Goal: Transaction & Acquisition: Obtain resource

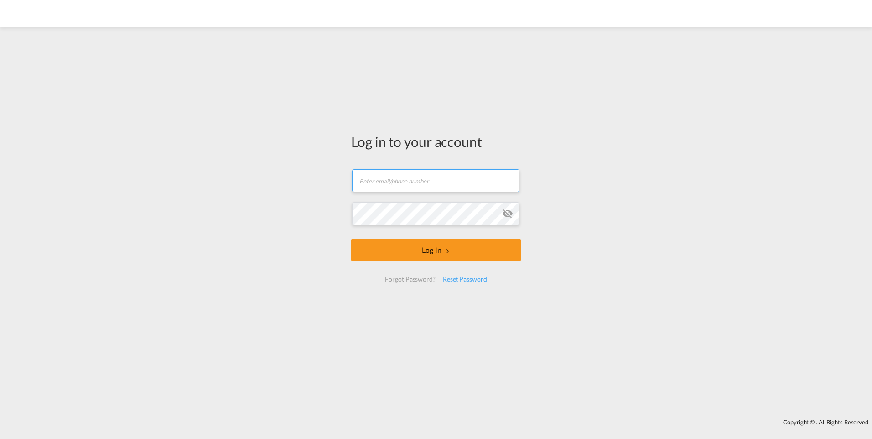
click at [436, 184] on input "text" at bounding box center [435, 180] width 167 height 23
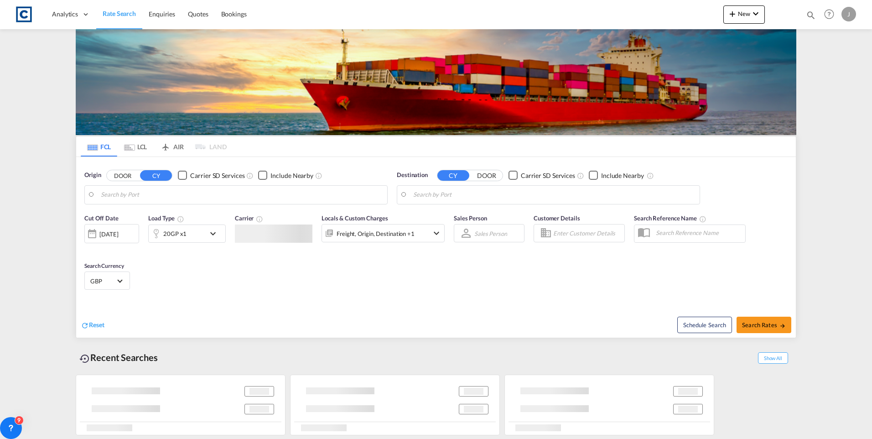
type input "GB-DD2, [GEOGRAPHIC_DATA]"
type input "Haiphong, VNHPH"
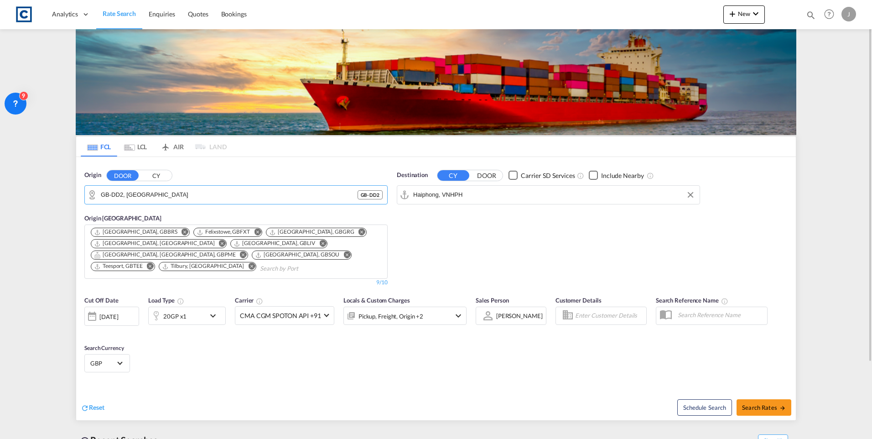
drag, startPoint x: 175, startPoint y: 198, endPoint x: 0, endPoint y: 187, distance: 175.5
click at [5, 196] on md-content "Analytics Dashboard Rate Search Enquiries Quotes Bookings New Quote Bookings" at bounding box center [436, 219] width 872 height 439
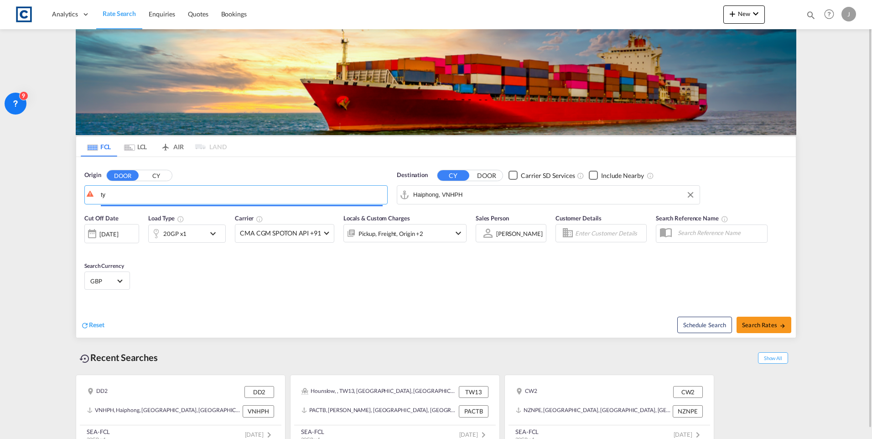
type input "y"
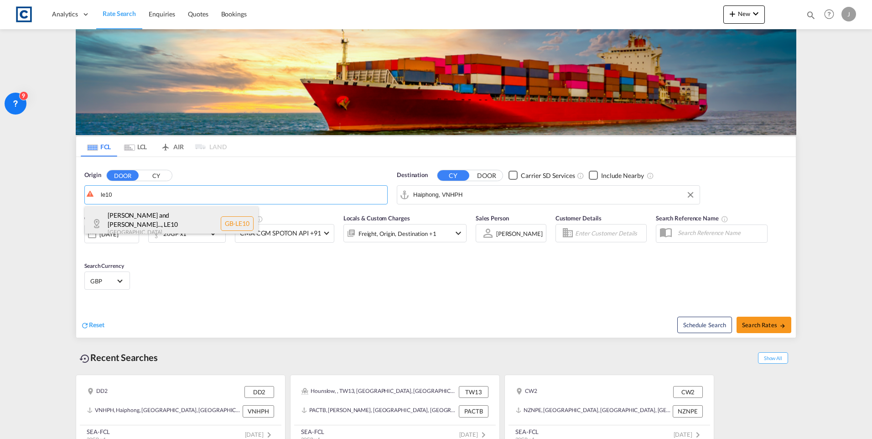
click at [119, 215] on div "[PERSON_NAME] and Bosw... , LE10 [GEOGRAPHIC_DATA] [GEOGRAPHIC_DATA]-LE10" at bounding box center [171, 223] width 173 height 35
type input "GB-LE10, [PERSON_NAME] and [PERSON_NAME]"
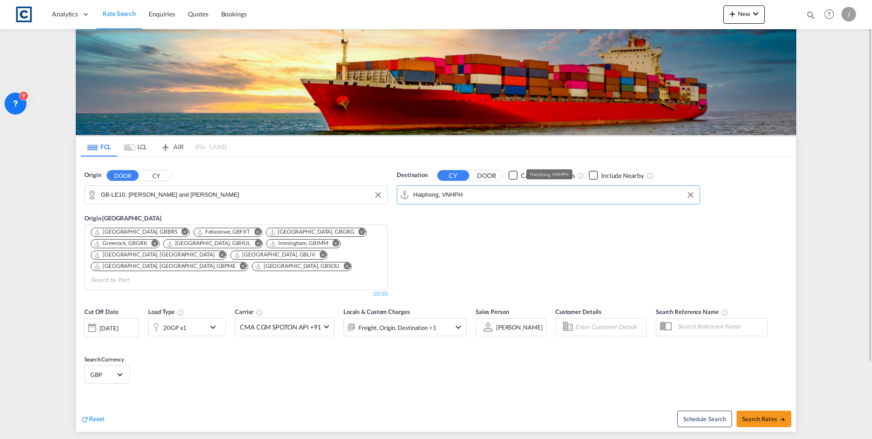
click at [484, 190] on input "Haiphong, VNHPH" at bounding box center [554, 195] width 282 height 14
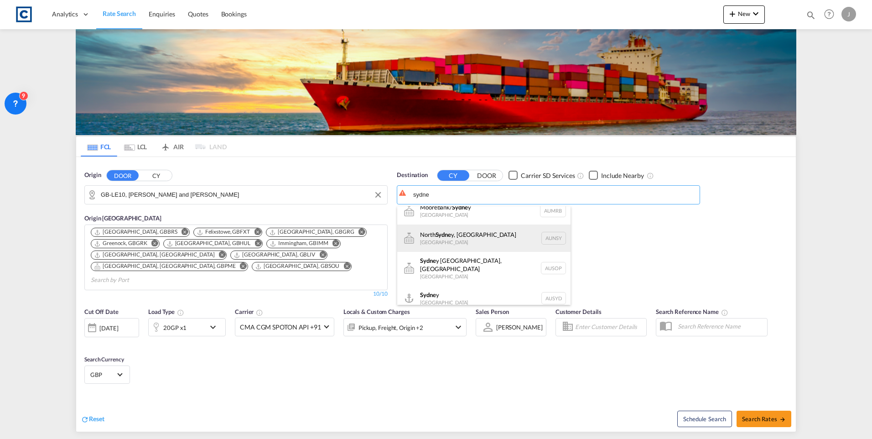
scroll to position [11, 0]
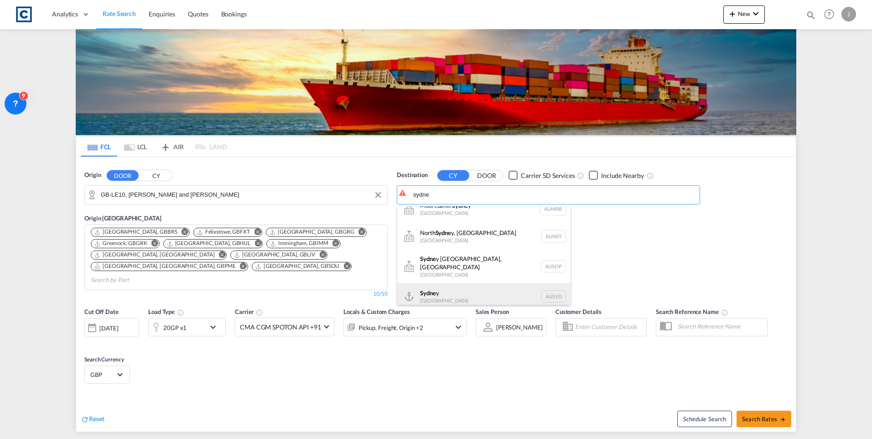
click at [456, 286] on div "Sydne y [GEOGRAPHIC_DATA] AUSYD" at bounding box center [483, 296] width 173 height 27
type input "[GEOGRAPHIC_DATA], AUSYD"
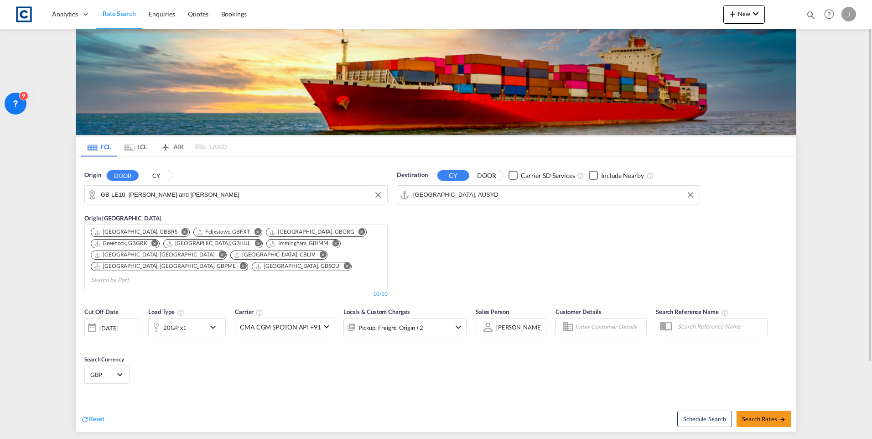
click at [753, 416] on div "Schedule Search Search Rates" at bounding box center [617, 413] width 358 height 35
drag, startPoint x: 753, startPoint y: 416, endPoint x: 753, endPoint y: 405, distance: 10.0
click at [753, 415] on span "Search Rates" at bounding box center [764, 418] width 44 height 7
type input "LE10 to AUSYD / [DATE]"
